Goal: Transaction & Acquisition: Purchase product/service

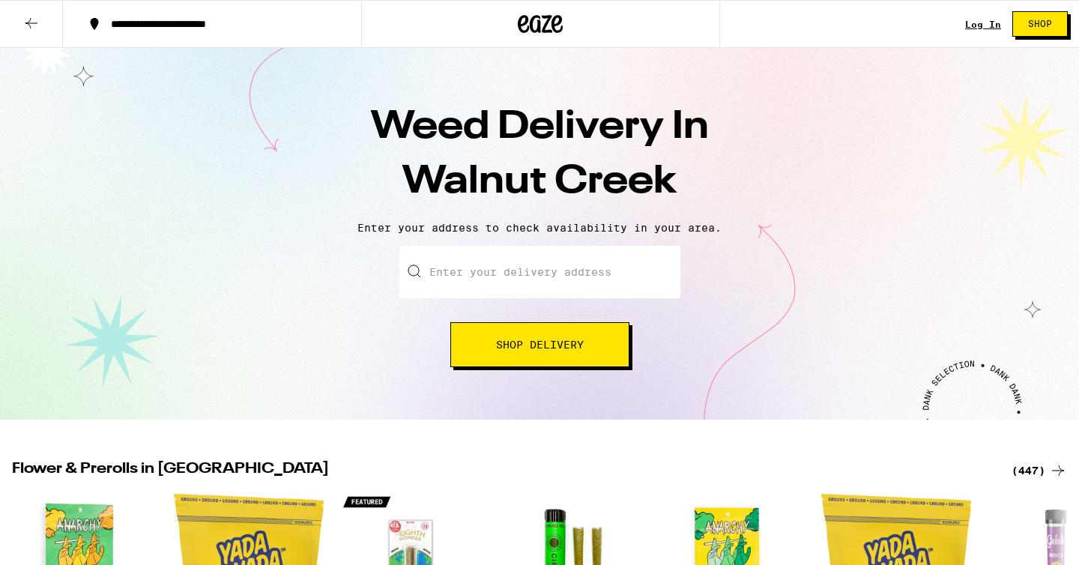
click at [321, 330] on div "Enter your delivery address Shop Delivery" at bounding box center [539, 306] width 1049 height 121
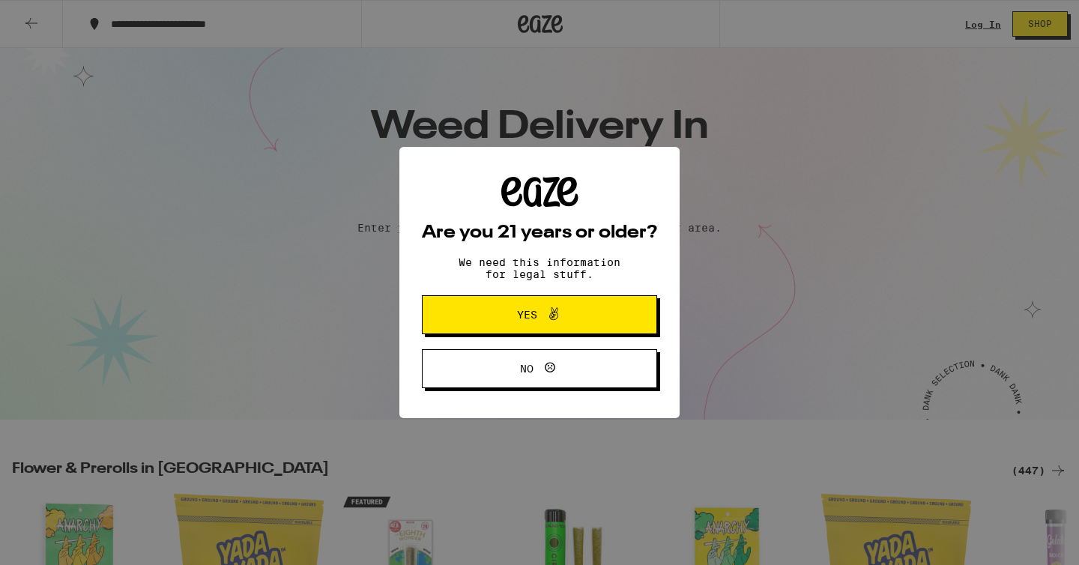
click at [479, 331] on button "Yes" at bounding box center [539, 314] width 235 height 39
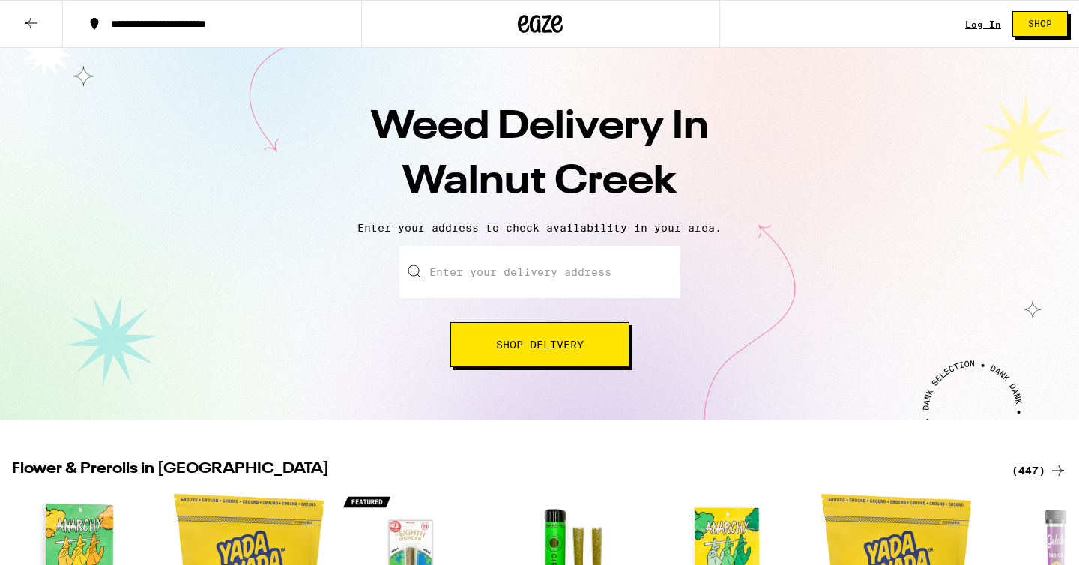
click at [492, 291] on input "Enter your delivery address" at bounding box center [539, 272] width 281 height 52
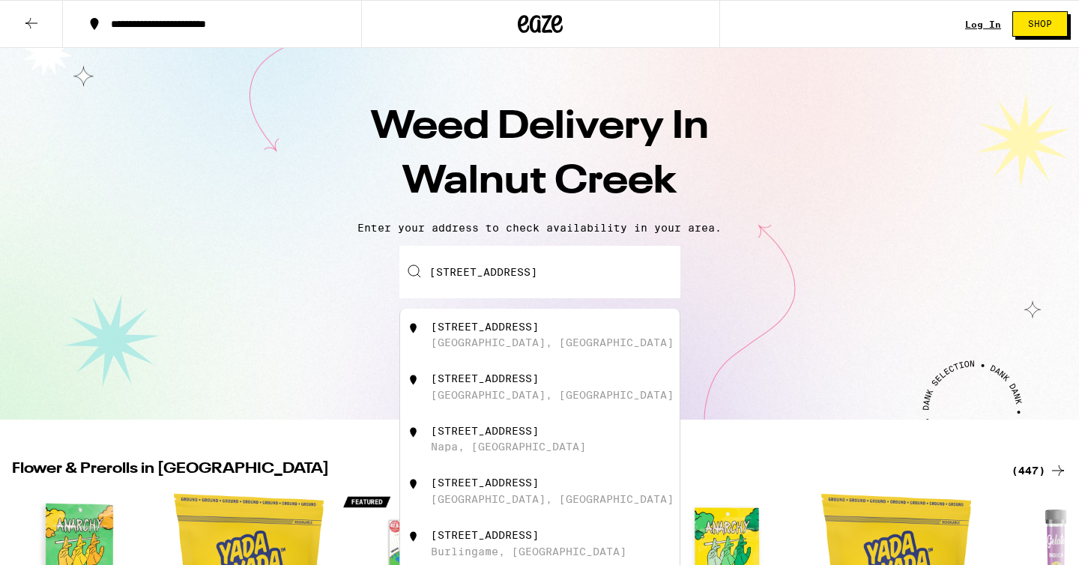
click at [411, 335] on img at bounding box center [413, 328] width 15 height 15
type input "[STREET_ADDRESS]"
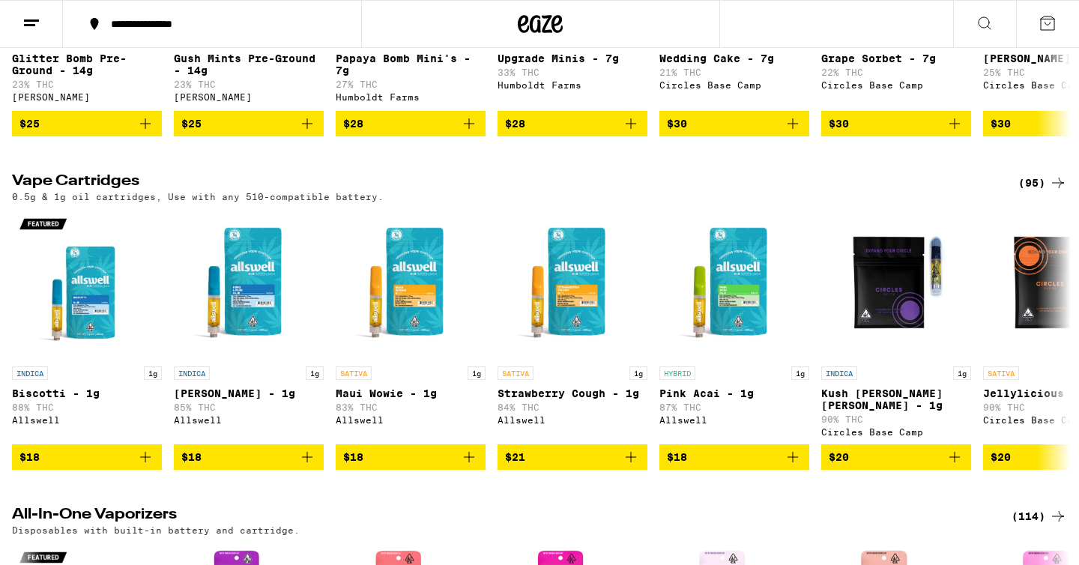
scroll to position [1407, 0]
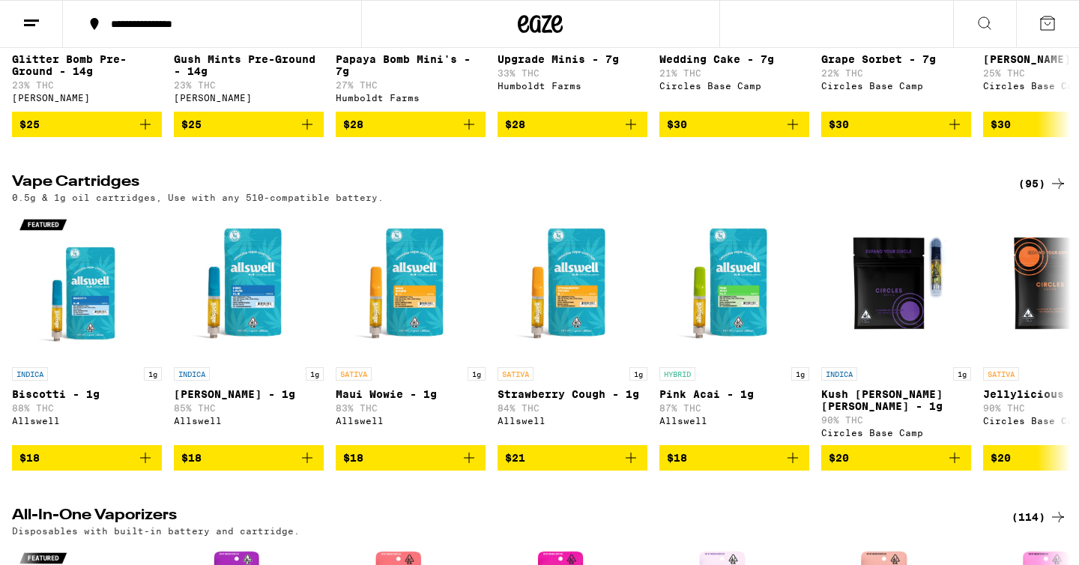
click at [1026, 193] on div "(95)" at bounding box center [1042, 184] width 49 height 18
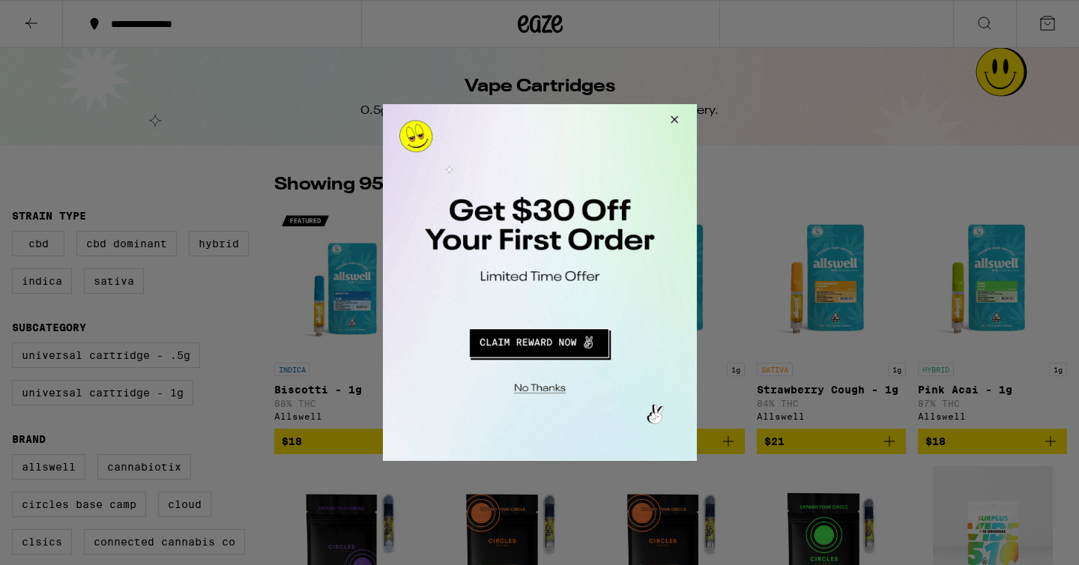
click at [849, 178] on div at bounding box center [539, 282] width 1079 height 565
click at [788, 134] on div at bounding box center [539, 282] width 1079 height 565
click at [671, 117] on button "Close Modal" at bounding box center [671, 122] width 40 height 36
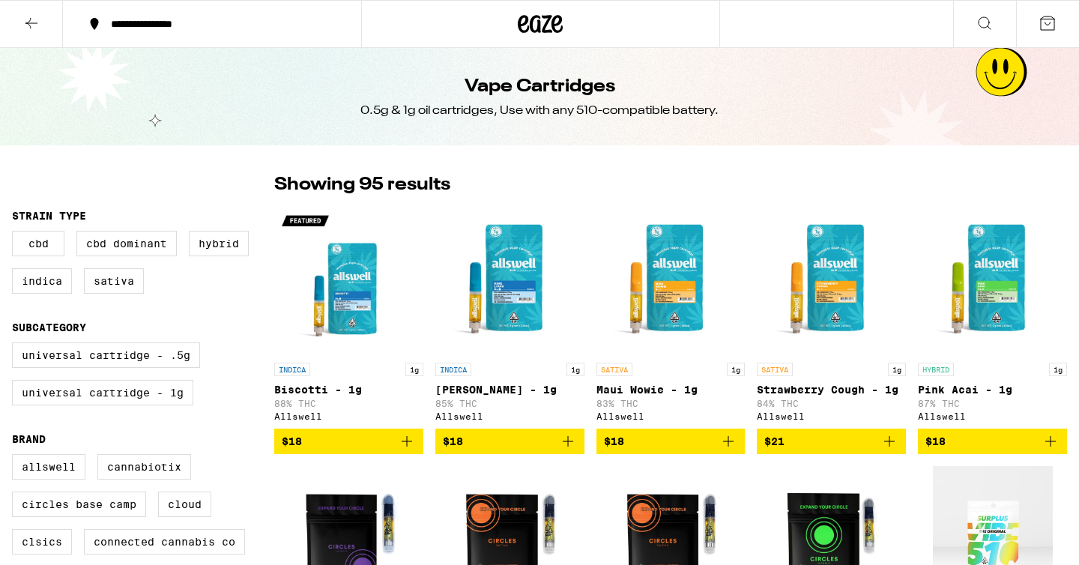
click at [770, 112] on div "Vape Cartridges 0.5g & 1g oil cartridges, Use with any 510-compatible battery." at bounding box center [539, 96] width 575 height 97
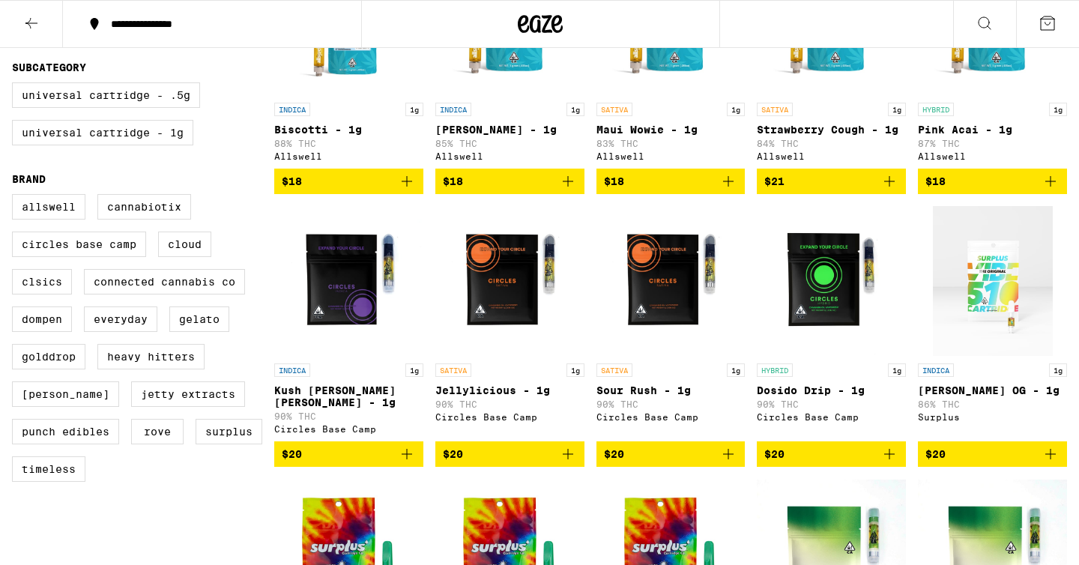
scroll to position [318, 0]
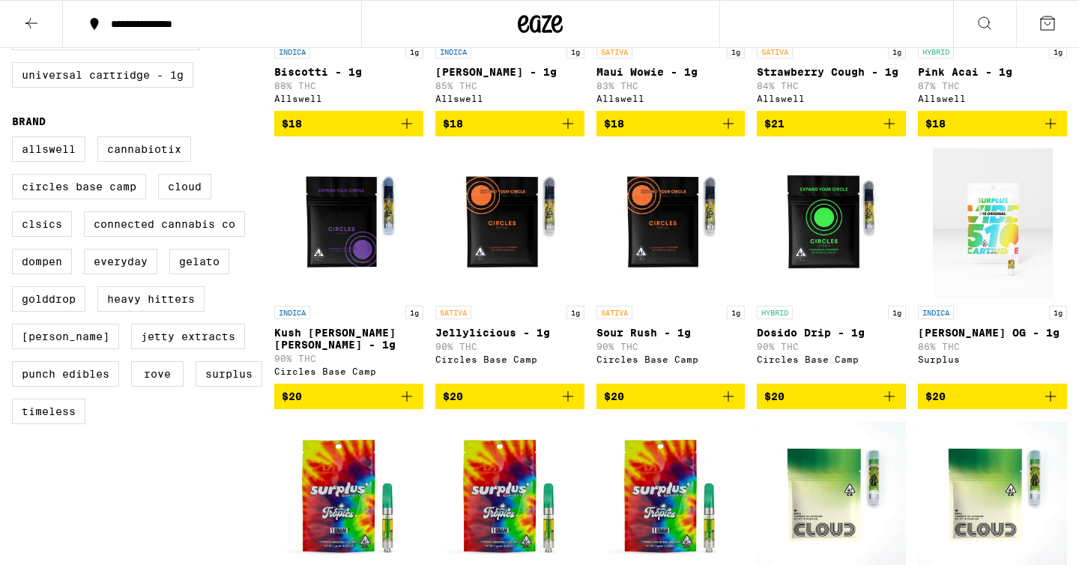
click at [259, 415] on div "Allswell Cannabiotix Circles Base Camp Cloud CLSICS Connected Cannabis Co Dompe…" at bounding box center [143, 286] width 262 height 300
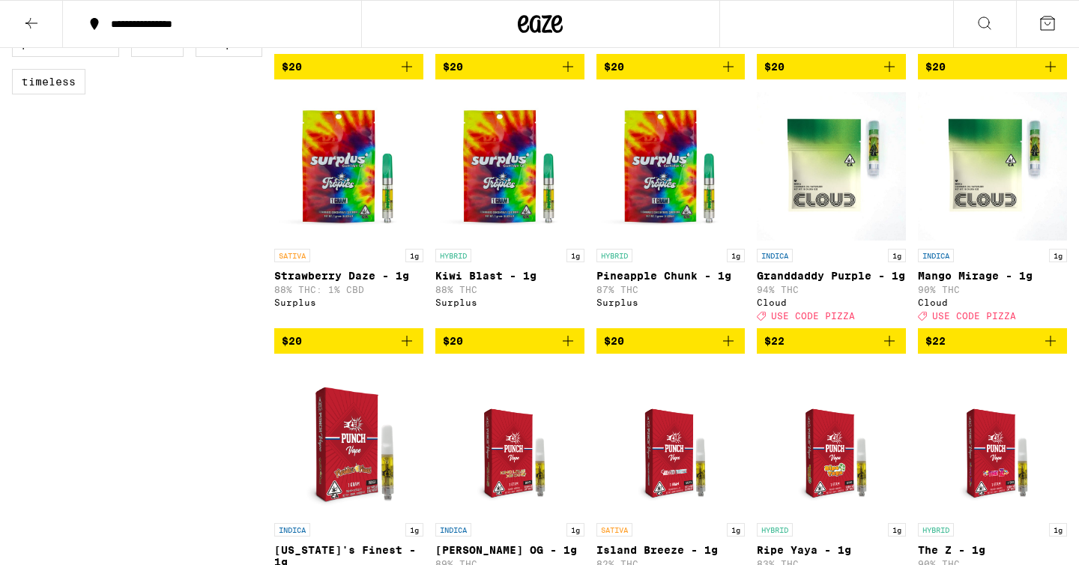
scroll to position [859, 0]
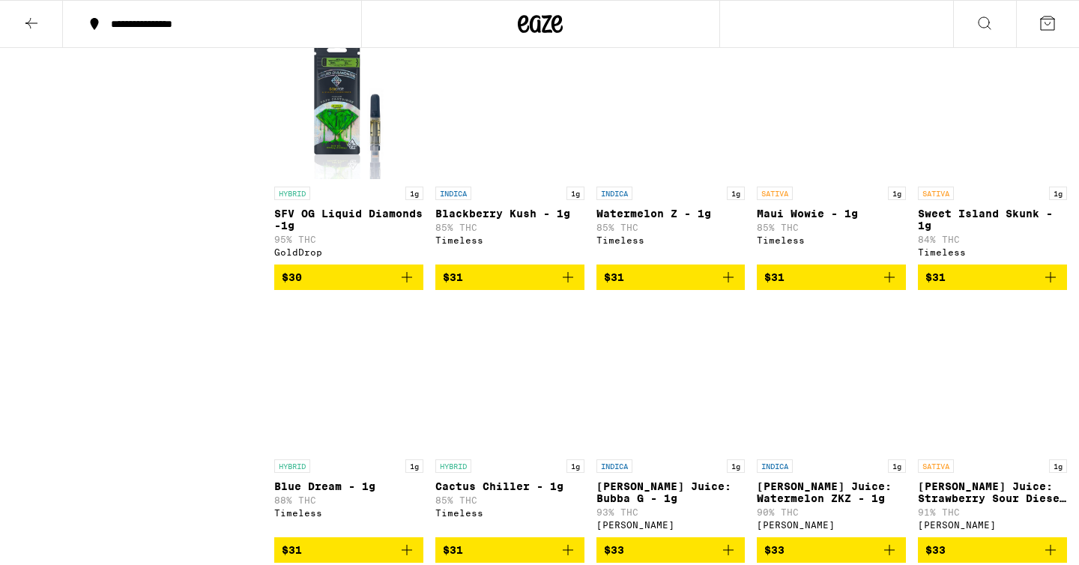
scroll to position [2364, 0]
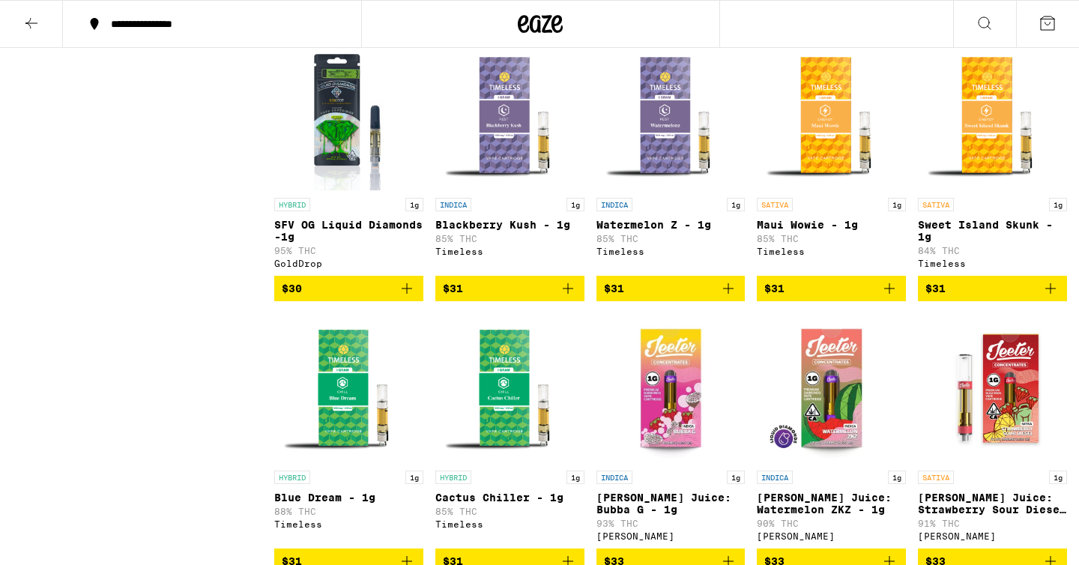
click at [253, 418] on div "Clearfalse filter Strain Type CBD CBD Dominant Hybrid Indica Sativa Subcategory…" at bounding box center [143, 431] width 262 height 5246
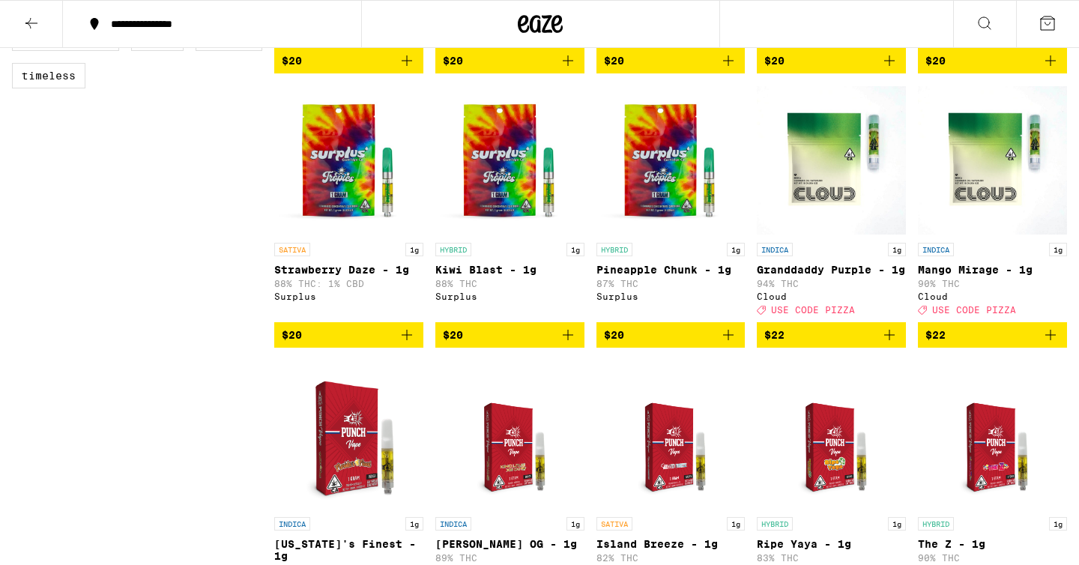
scroll to position [0, 0]
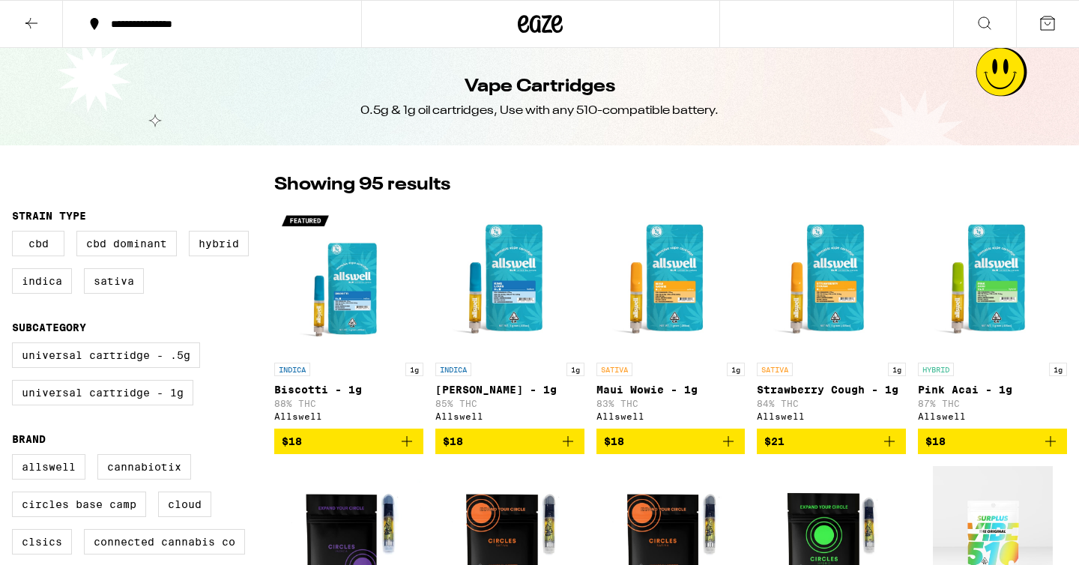
click at [253, 417] on div "Universal Cartridge - .5g Universal Cartridge - 1g" at bounding box center [143, 379] width 262 height 75
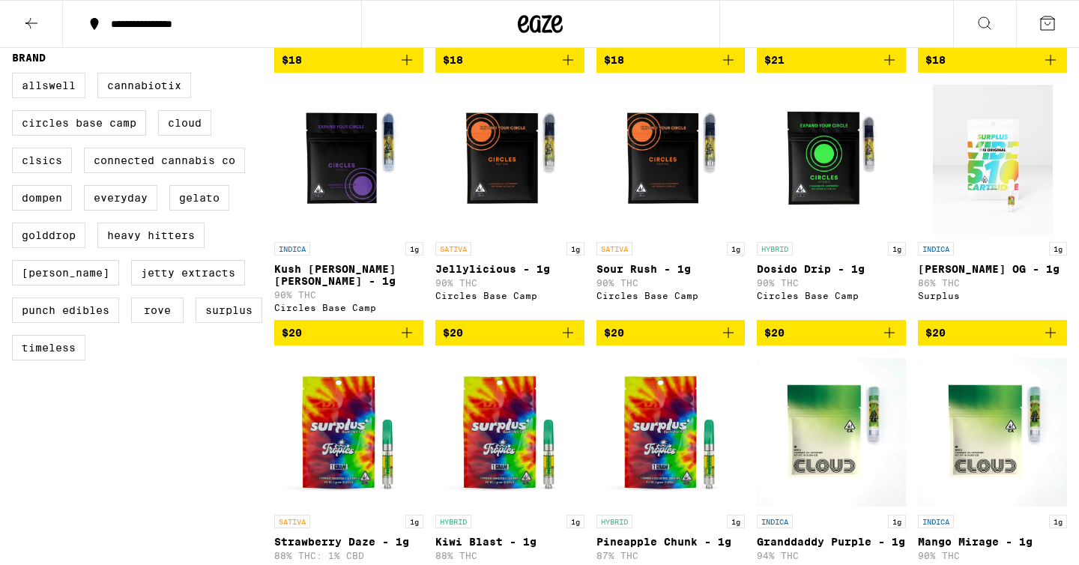
scroll to position [464, 0]
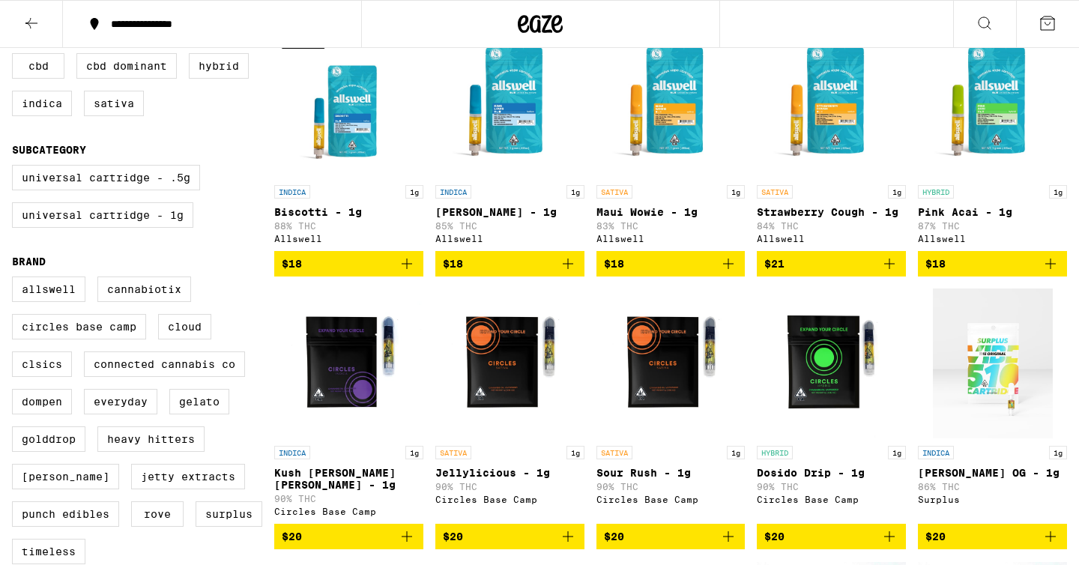
scroll to position [172, 0]
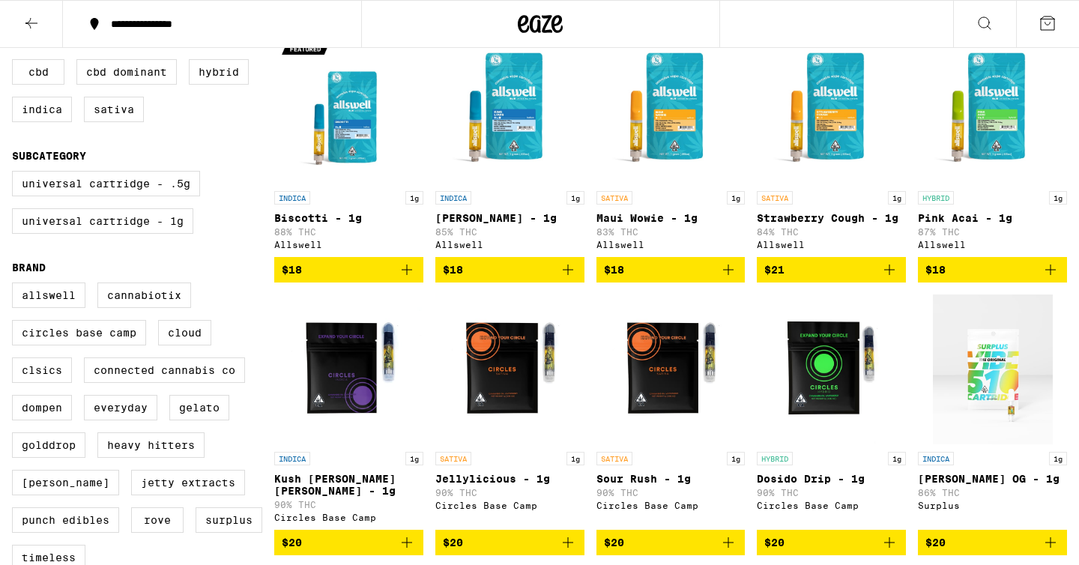
click at [258, 420] on div "Allswell Cannabiotix Circles Base Camp Cloud CLSICS Connected Cannabis Co Dompe…" at bounding box center [143, 432] width 262 height 300
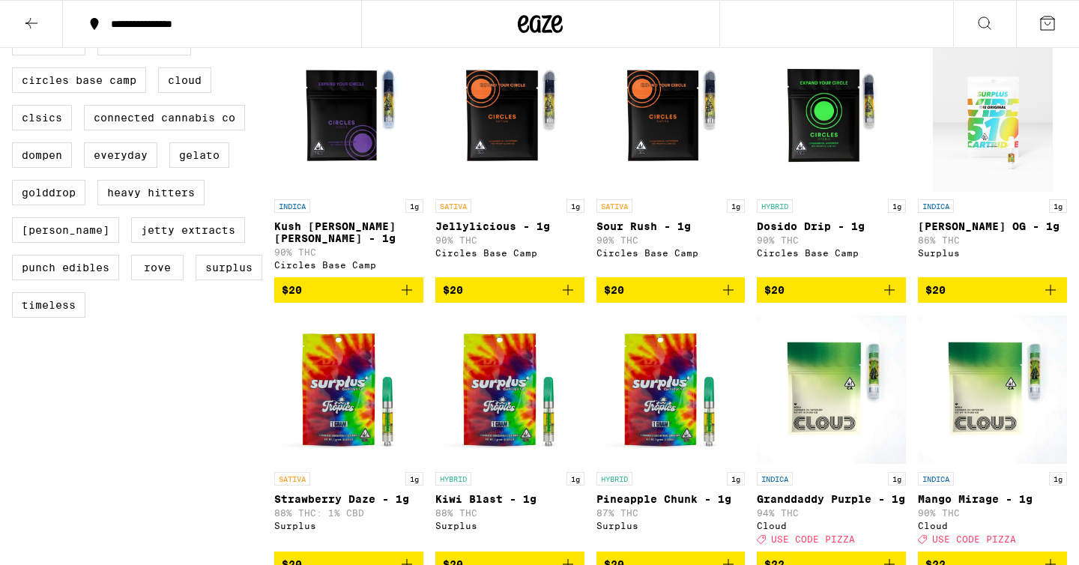
scroll to position [445, 0]
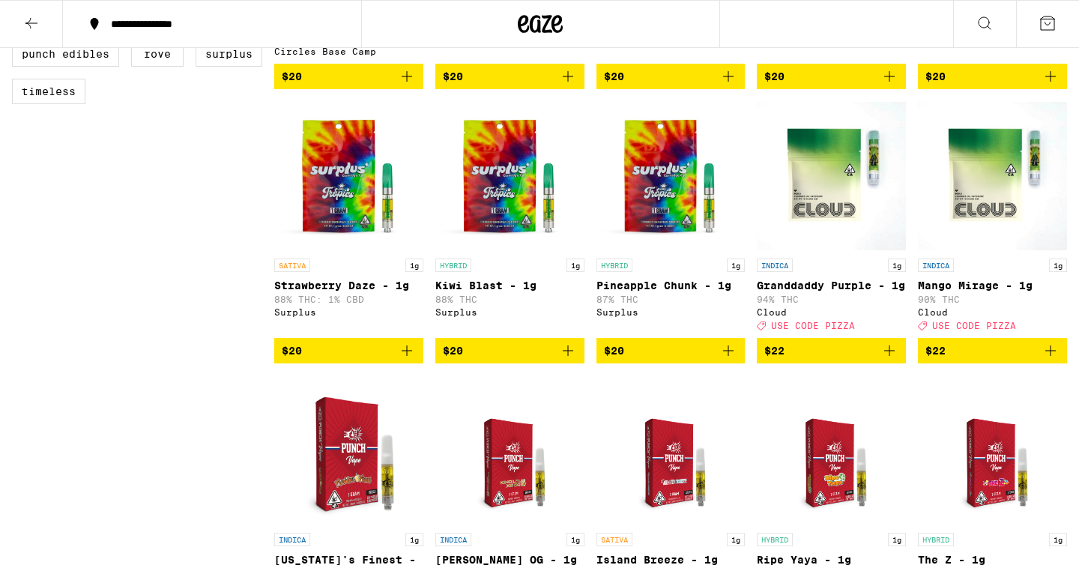
scroll to position [635, 0]
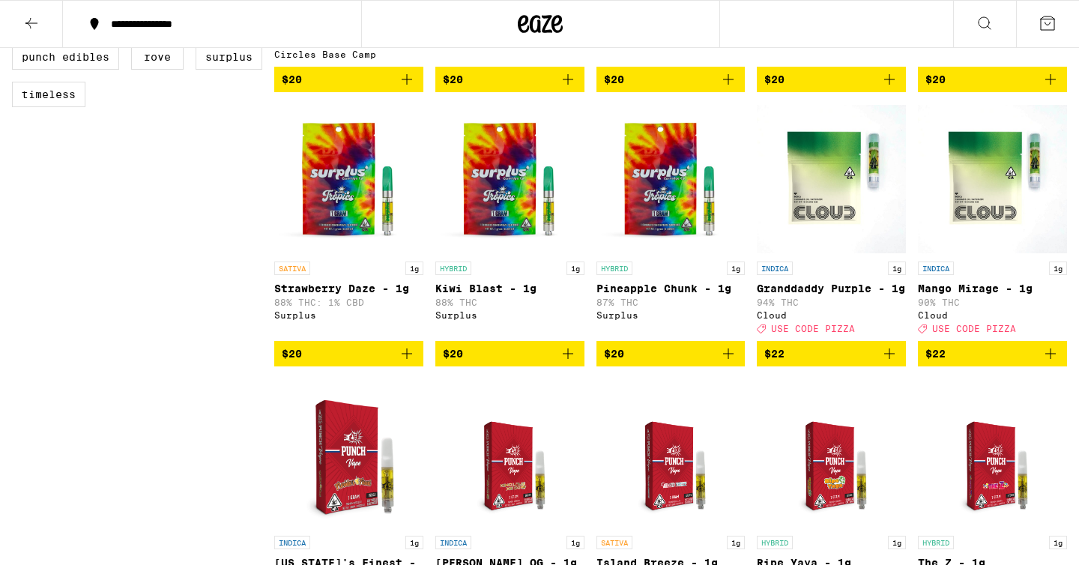
click at [824, 202] on img "Open page for Granddaddy Purple - 1g from Cloud" at bounding box center [831, 179] width 149 height 150
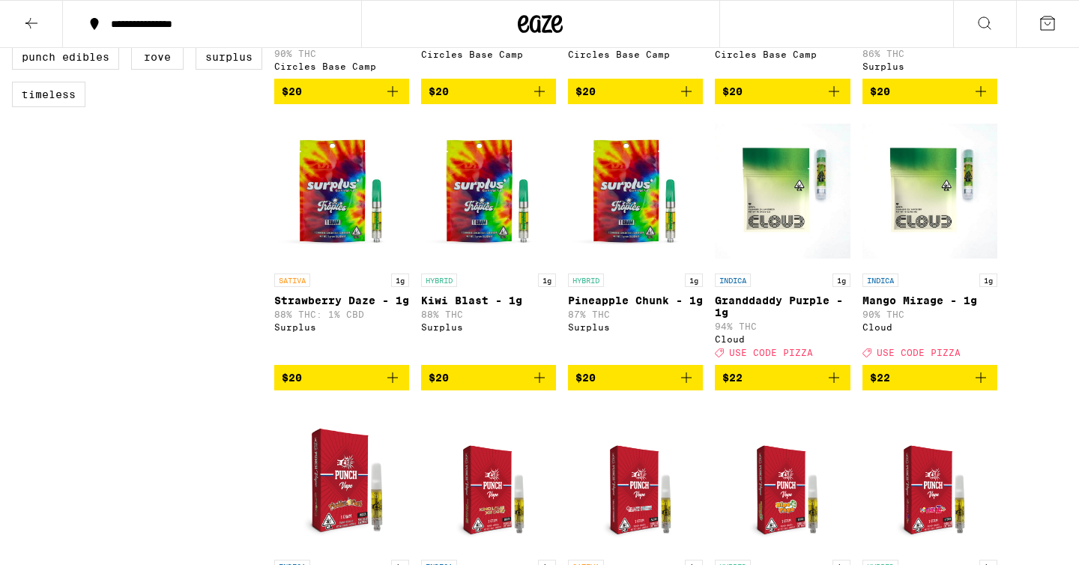
scroll to position [584, 0]
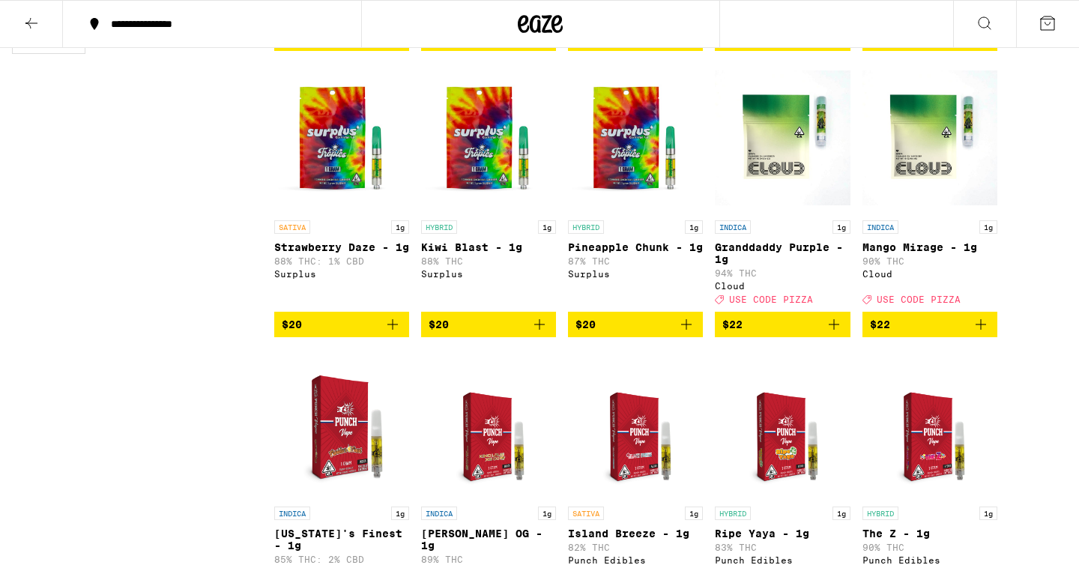
scroll to position [689, 0]
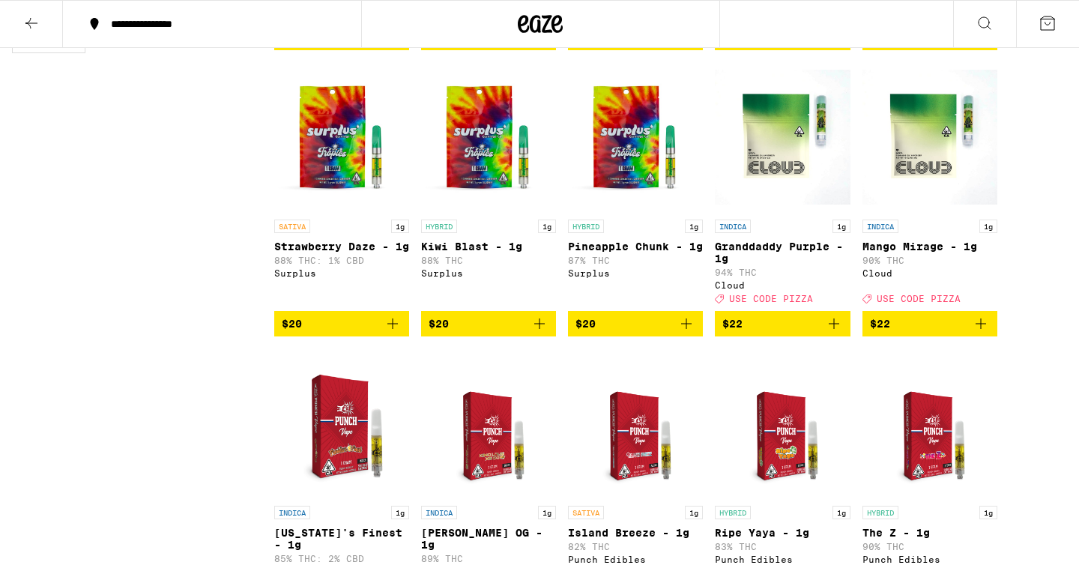
click at [545, 321] on icon "Add to bag" at bounding box center [539, 323] width 10 height 10
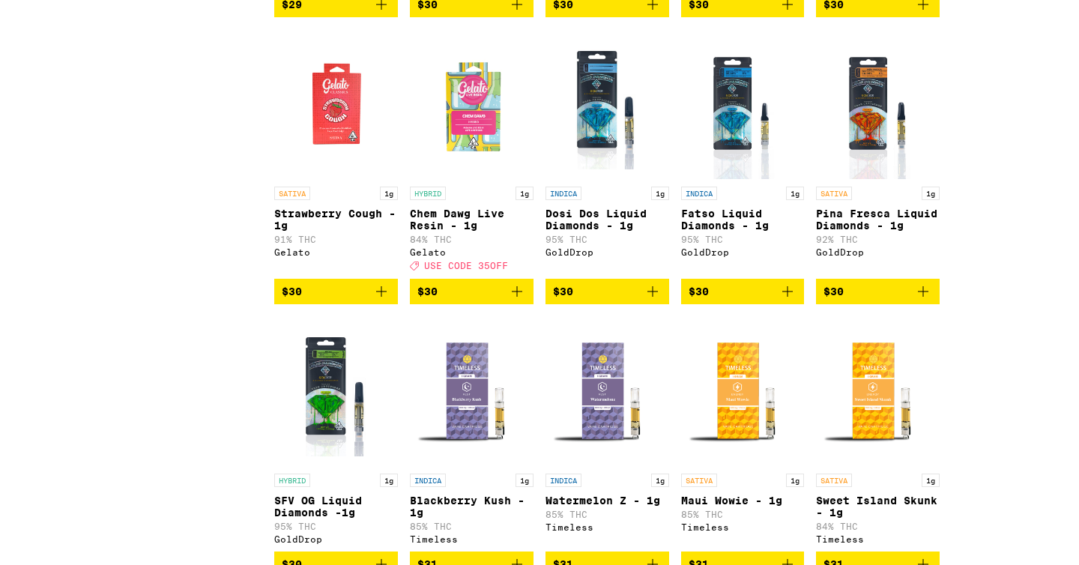
scroll to position [2129, 0]
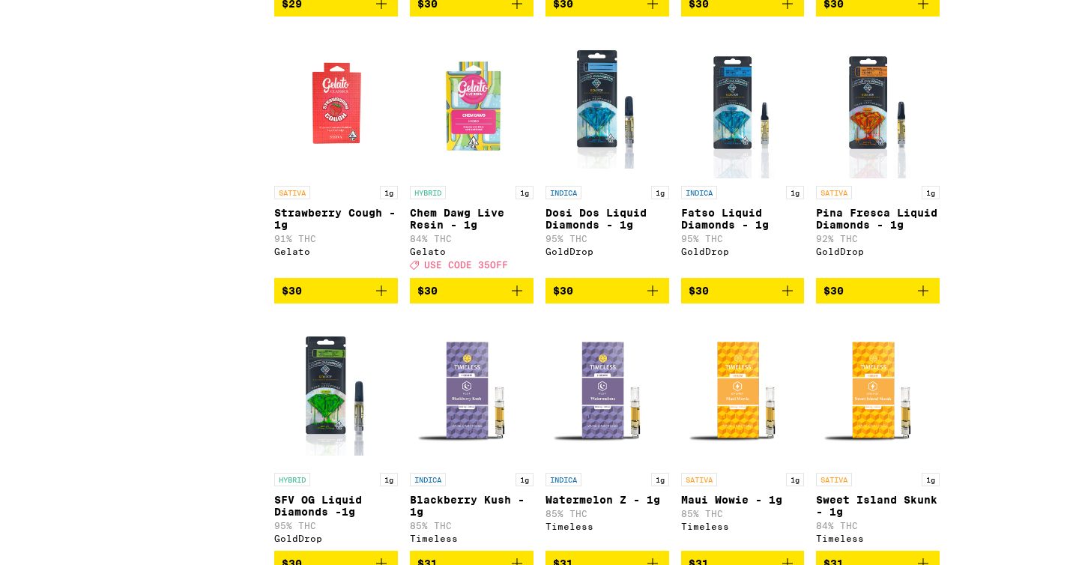
click at [662, 300] on icon "Add to bag" at bounding box center [653, 291] width 18 height 18
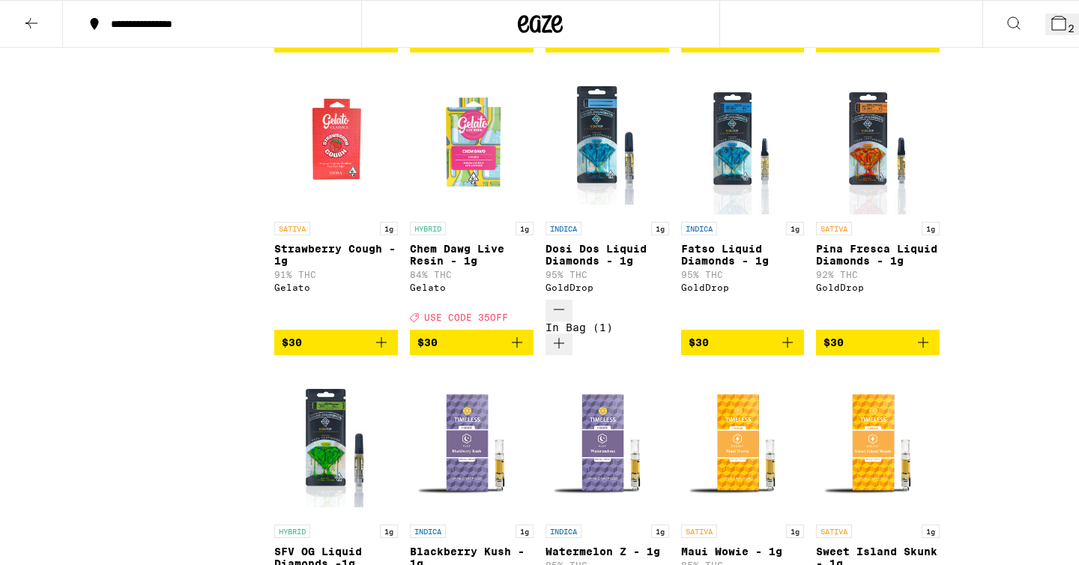
click at [1053, 25] on icon at bounding box center [1058, 22] width 13 height 13
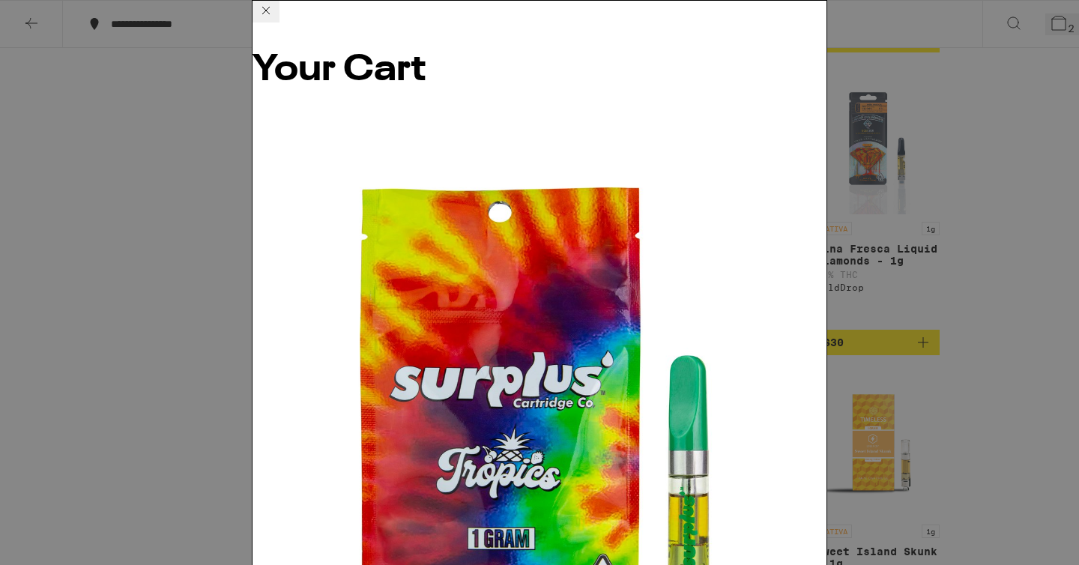
scroll to position [34, 0]
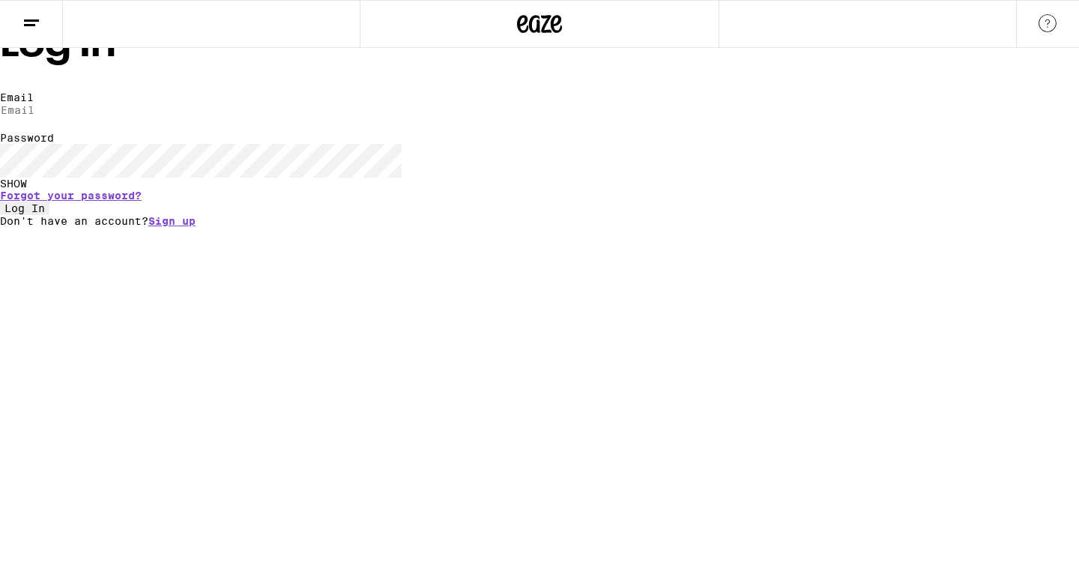
type input "[EMAIL_ADDRESS][DOMAIN_NAME]"
click at [337, 227] on div "Log In Email Email [EMAIL_ADDRESS][DOMAIN_NAME] Password Password SHOW Forgot y…" at bounding box center [539, 126] width 1079 height 201
click at [261, 227] on div "Log In Email Email [EMAIL_ADDRESS][DOMAIN_NAME] Password Password SHOW Forgot y…" at bounding box center [539, 126] width 1079 height 201
click at [45, 214] on span "Log In" at bounding box center [24, 208] width 40 height 12
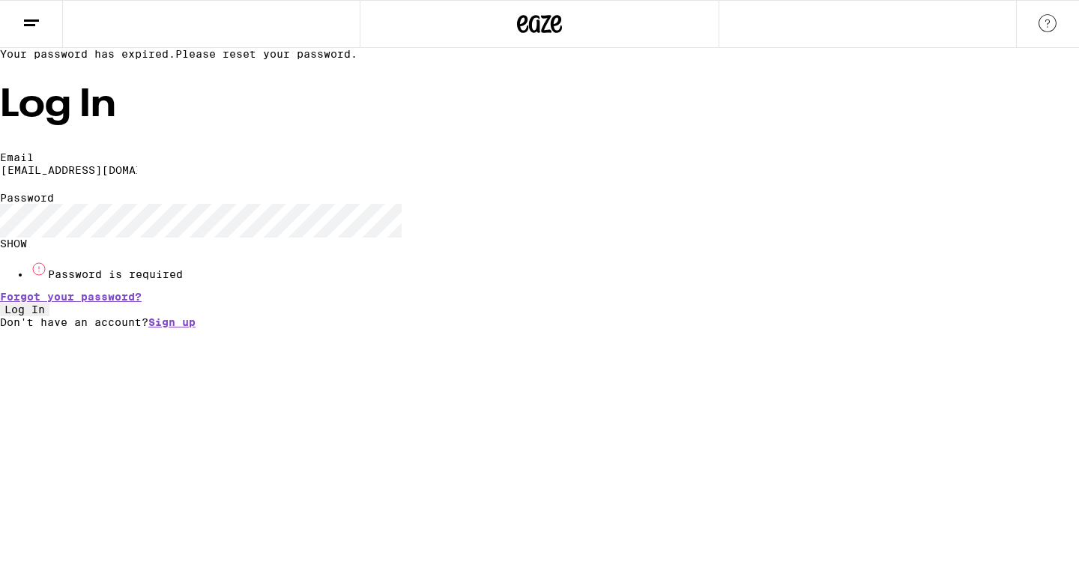
type input "[EMAIL_ADDRESS][DOMAIN_NAME]"
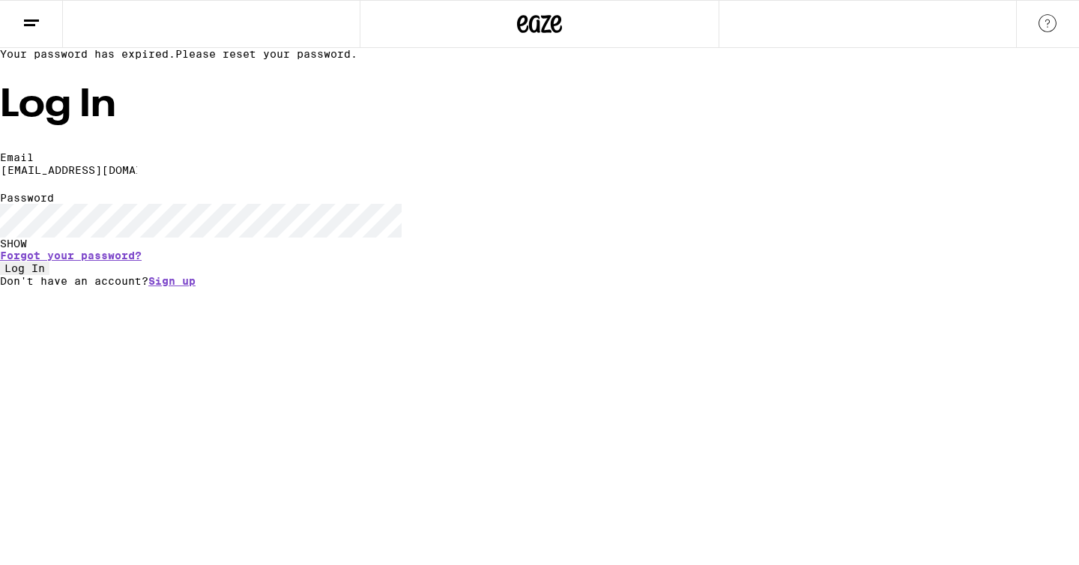
click at [0, 261] on button "Log In" at bounding box center [24, 267] width 49 height 13
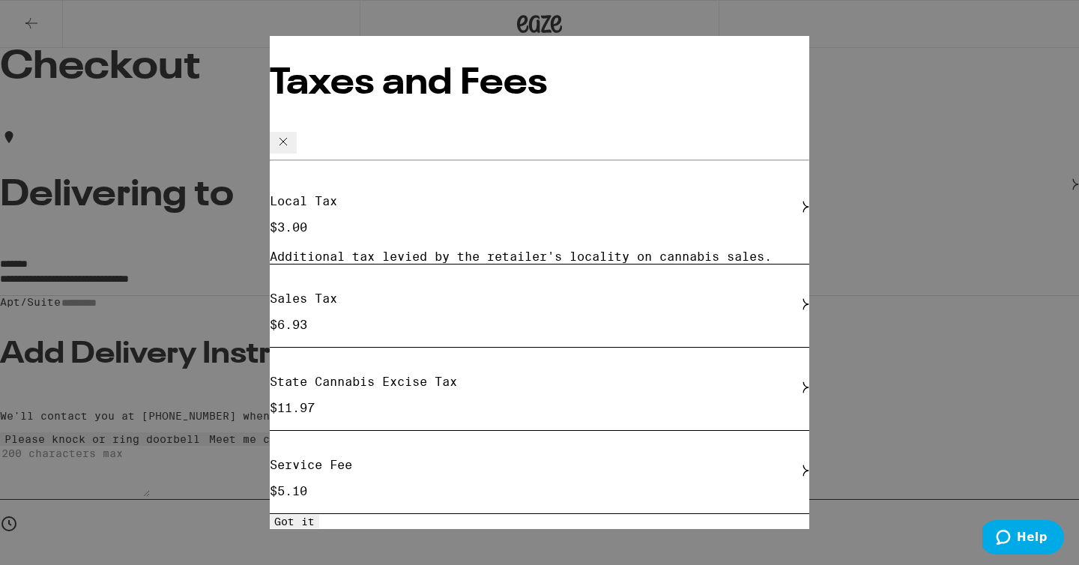
click at [1014, 364] on div "Taxes and Fees Local Tax $ 3.00 Additional tax levied by the retailer's localit…" at bounding box center [539, 282] width 1079 height 565
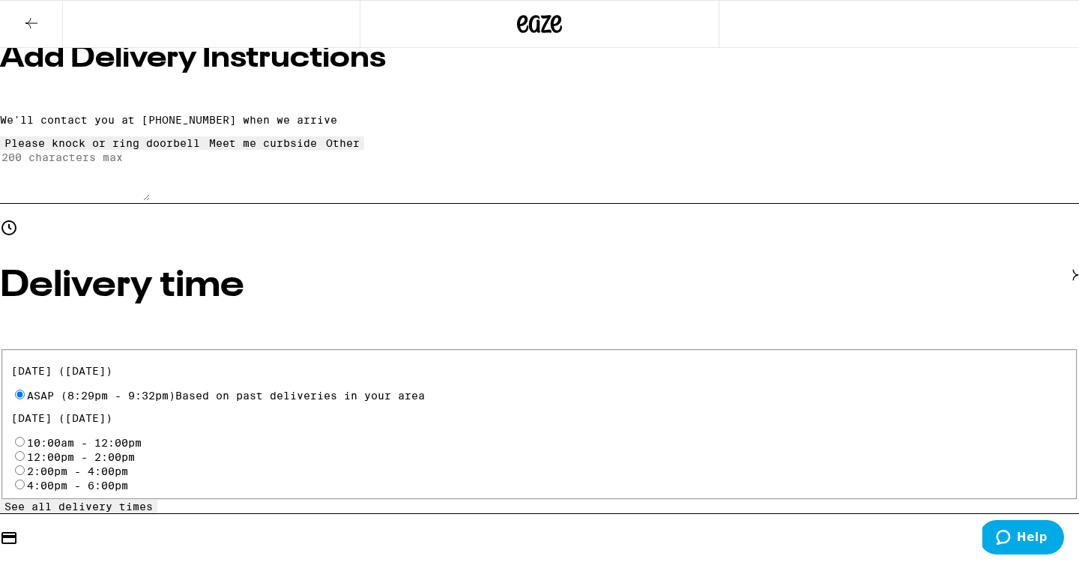
scroll to position [319, 0]
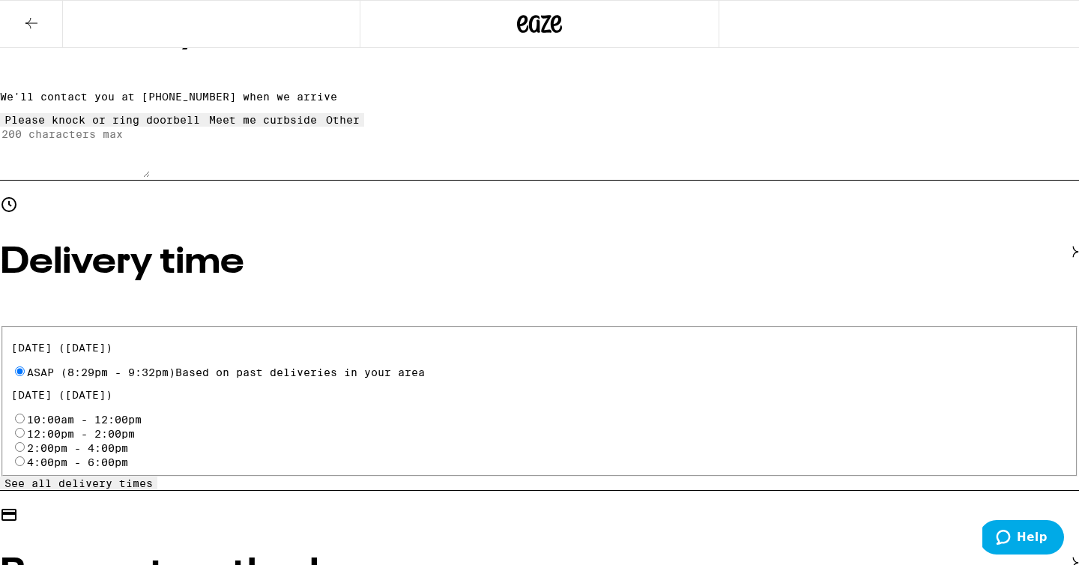
radio input "true"
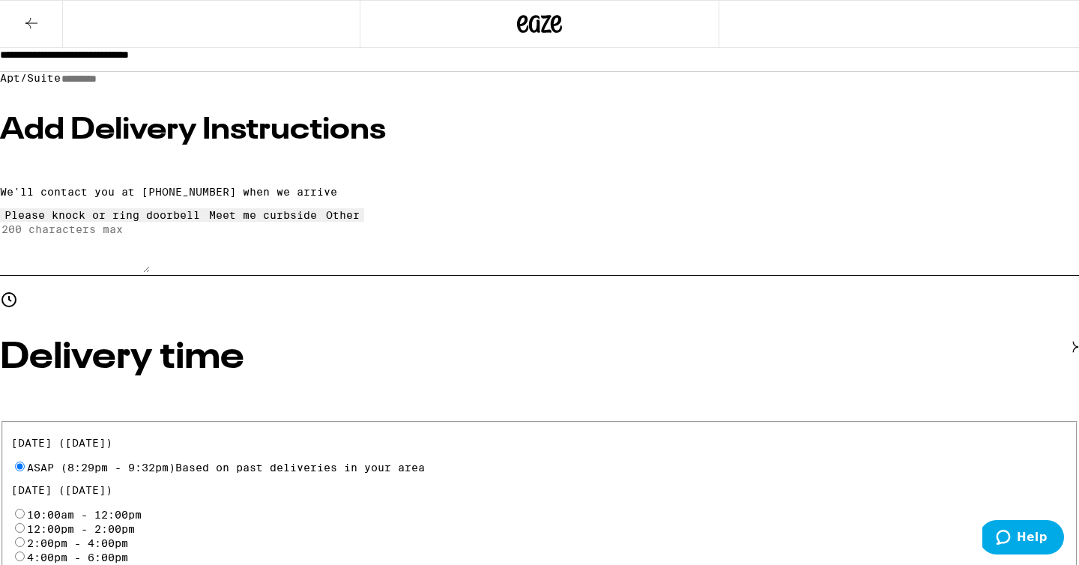
scroll to position [0, 0]
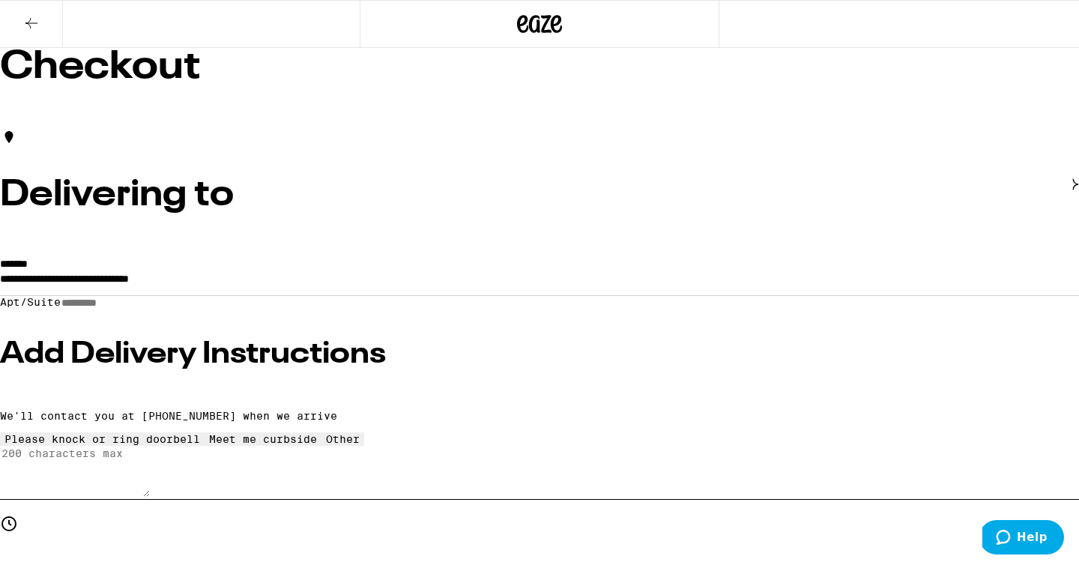
click at [167, 309] on input "Apt/Suite" at bounding box center [114, 303] width 106 height 13
type input "**"
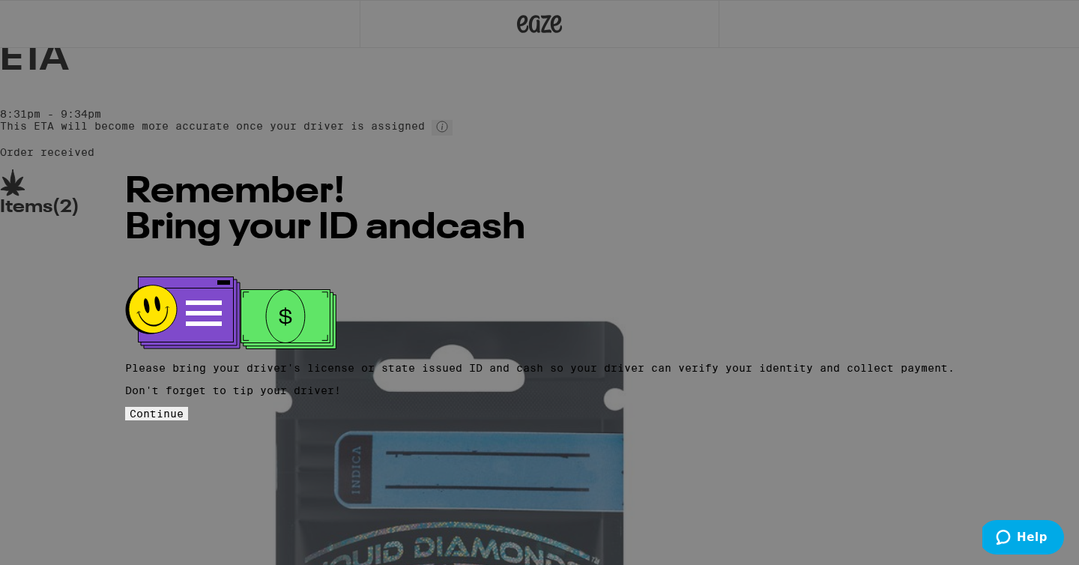
click at [184, 408] on span "Continue" at bounding box center [157, 414] width 54 height 12
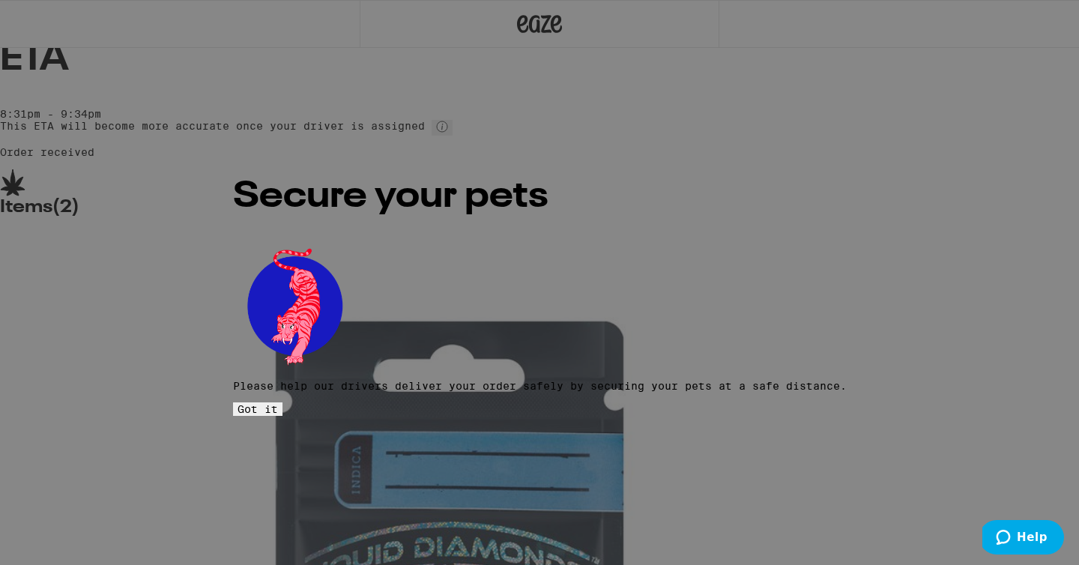
click at [278, 403] on span "Got it" at bounding box center [258, 409] width 40 height 12
